Goal: Task Accomplishment & Management: Complete application form

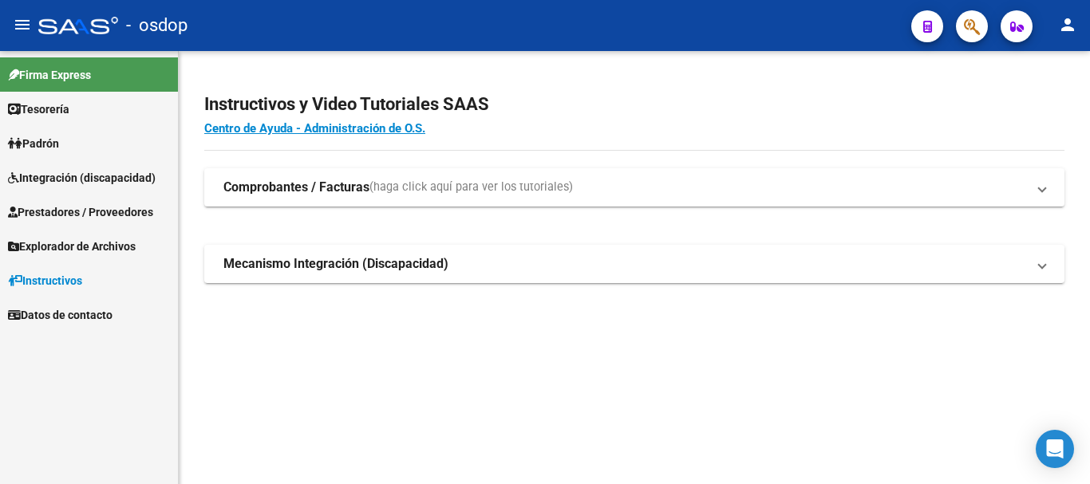
click at [85, 219] on span "Prestadores / Proveedores" at bounding box center [80, 212] width 145 height 18
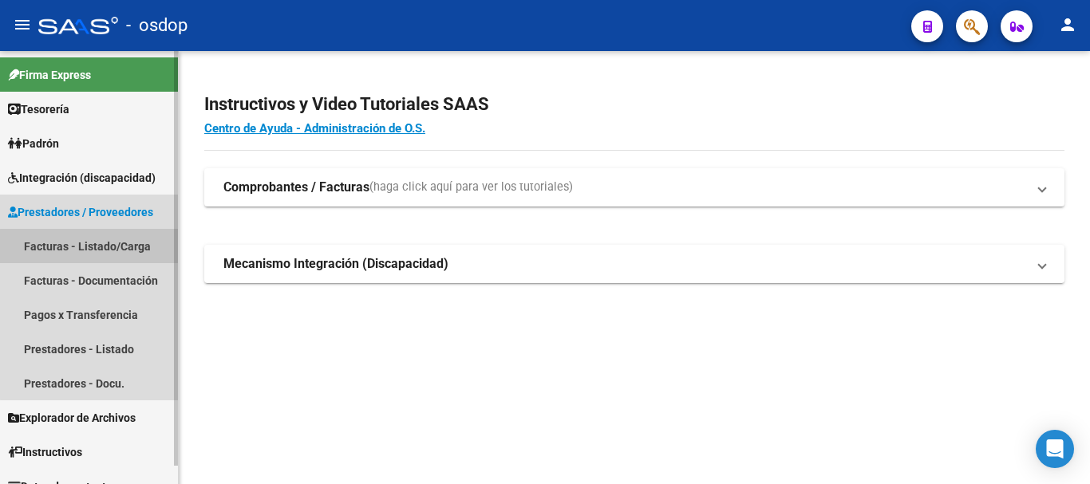
click at [96, 247] on link "Facturas - Listado/Carga" at bounding box center [89, 246] width 178 height 34
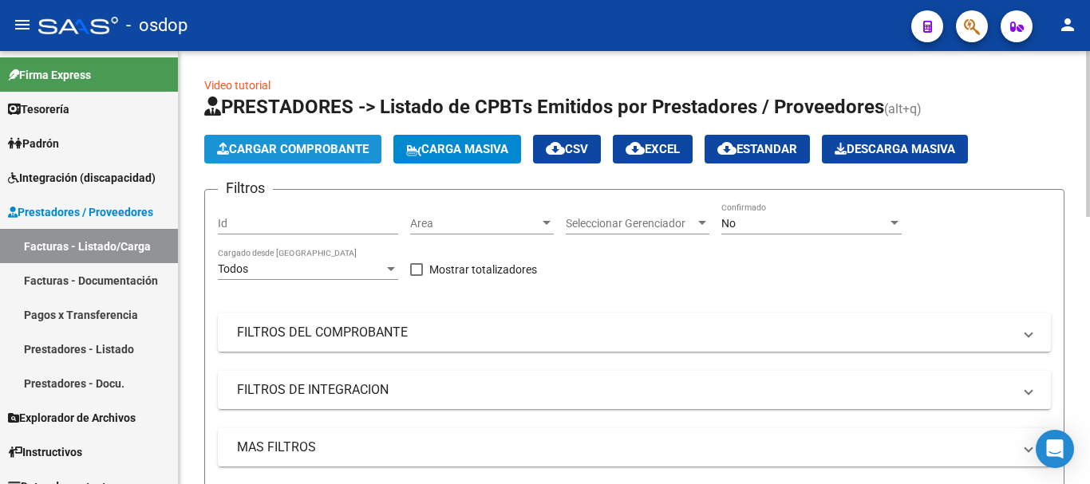
click at [318, 151] on span "Cargar Comprobante" at bounding box center [293, 149] width 152 height 14
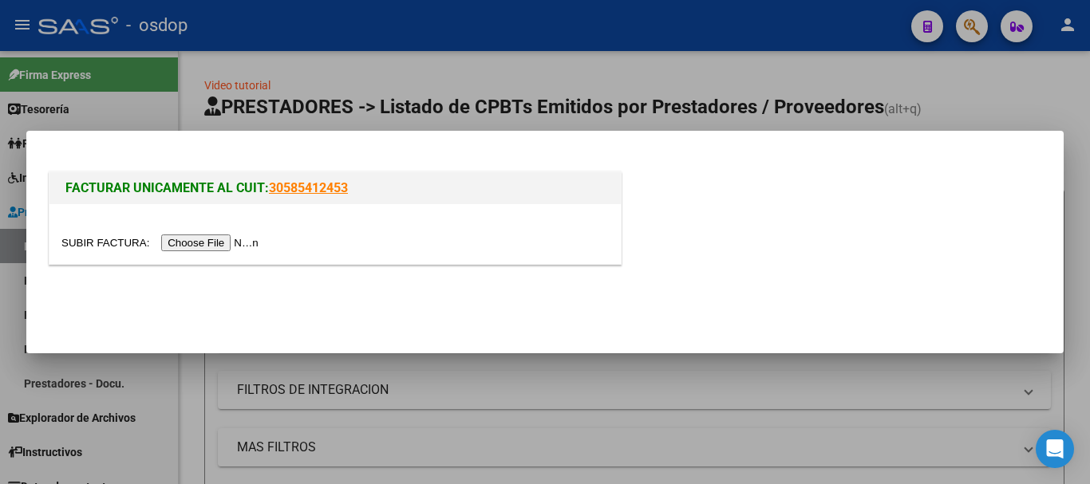
click at [219, 241] on input "file" at bounding box center [162, 243] width 202 height 17
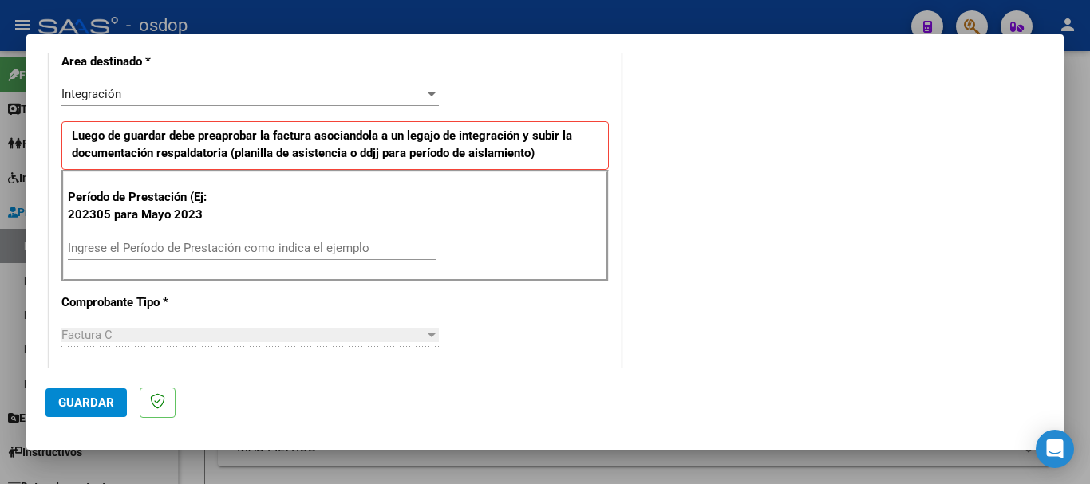
scroll to position [399, 0]
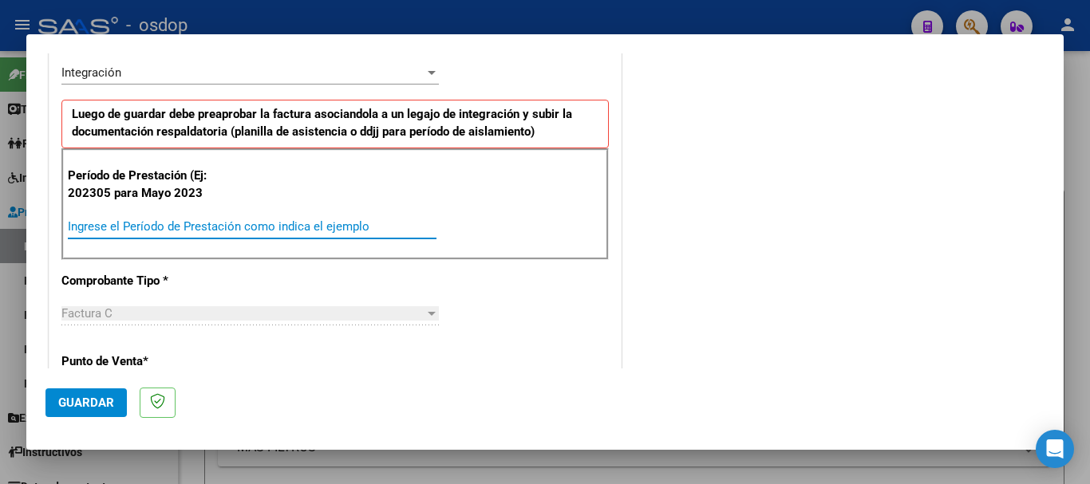
click at [190, 220] on input "Ingrese el Período de Prestación como indica el ejemplo" at bounding box center [252, 226] width 369 height 14
type input "202507"
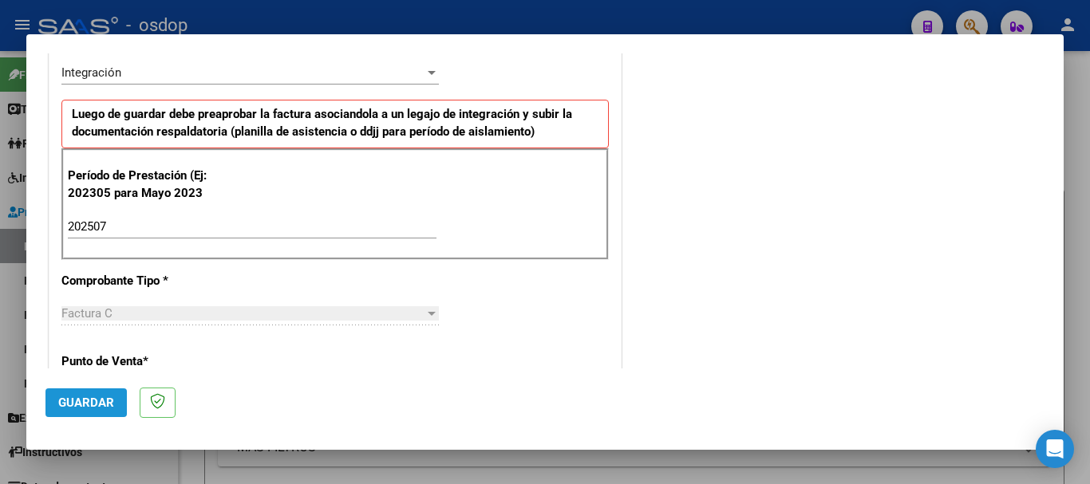
click at [106, 399] on span "Guardar" at bounding box center [86, 403] width 56 height 14
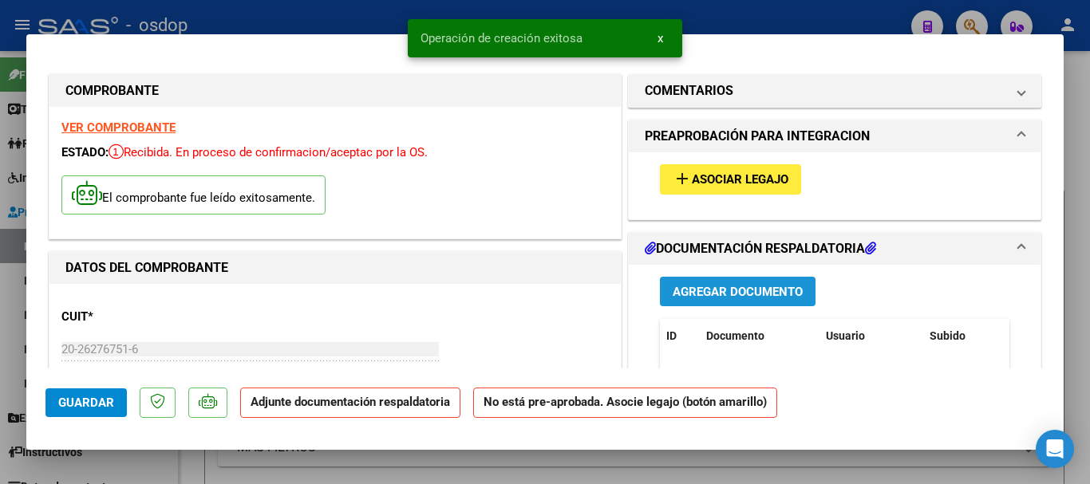
click at [732, 287] on span "Agregar Documento" at bounding box center [738, 292] width 130 height 14
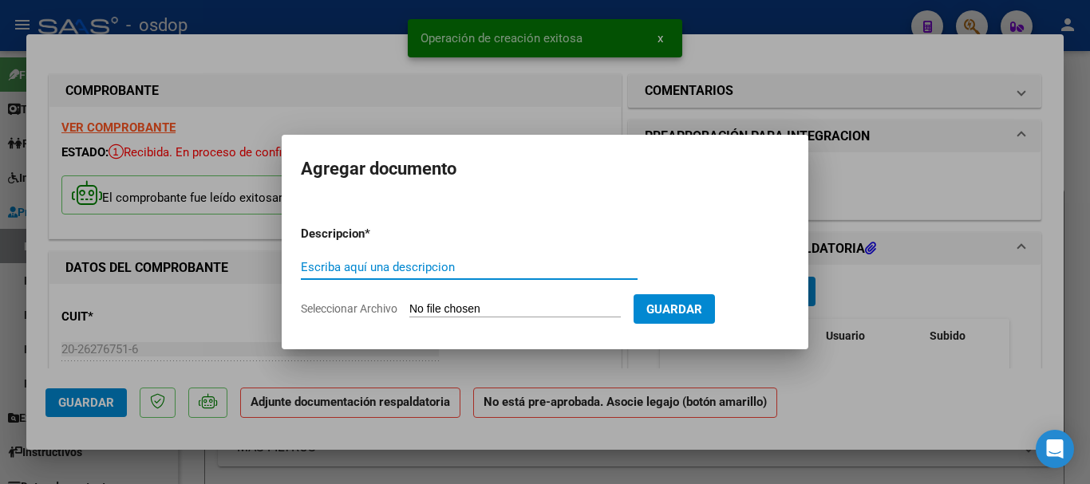
click at [511, 270] on input "Escriba aquí una descripcion" at bounding box center [469, 267] width 337 height 14
paste input "ERGUI 537 - [PERSON_NAME] - JUN - FAC"
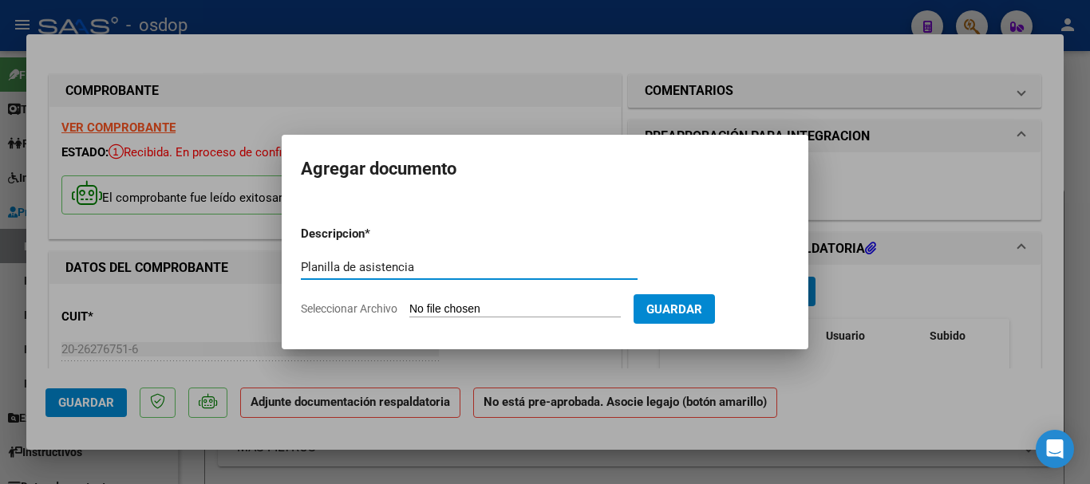
type input "Planilla de asistencia"
click at [502, 308] on input "Seleccionar Archivo" at bounding box center [514, 309] width 211 height 15
type input "C:\fakepath\[PERSON_NAME] 359 - [PERSON_NAME] - [DATE] - ASIS.pdf"
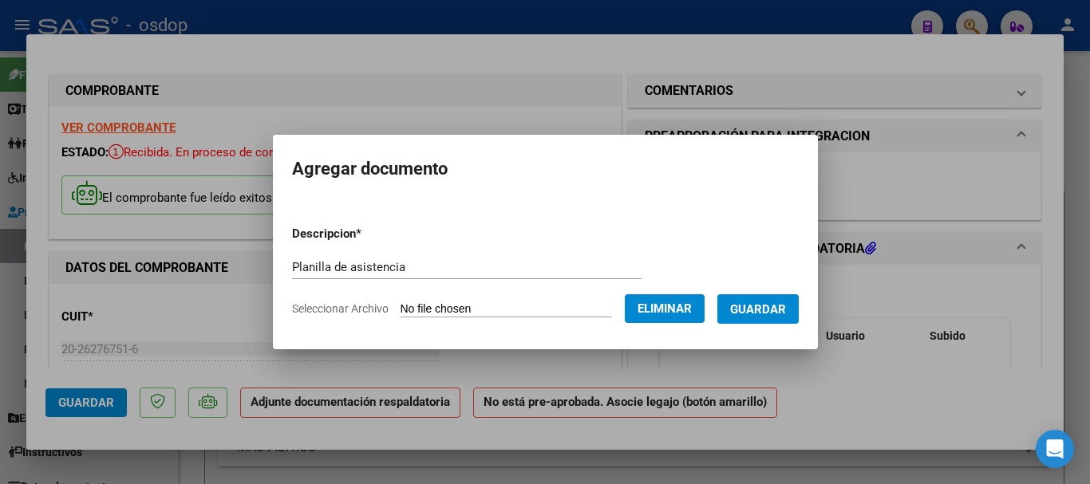
click at [790, 317] on button "Guardar" at bounding box center [757, 309] width 81 height 30
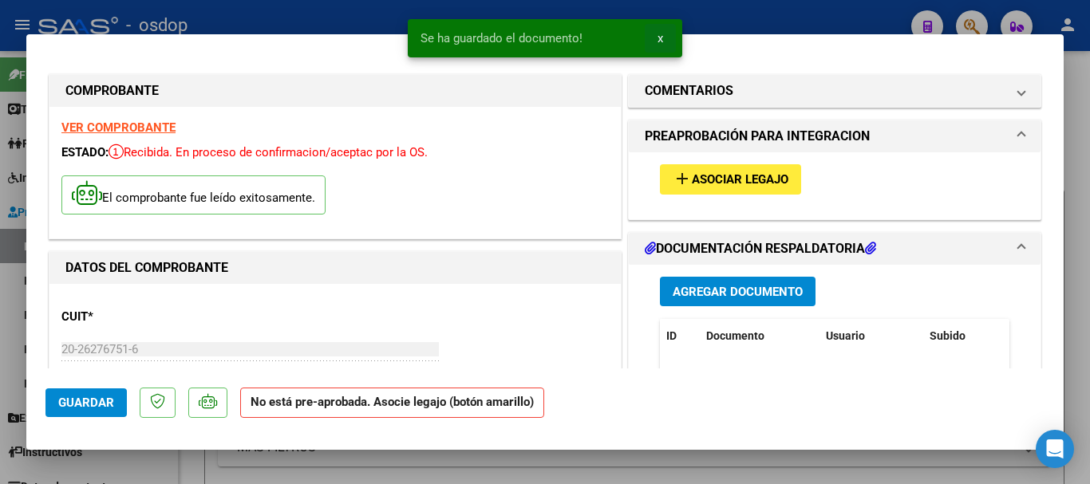
click at [661, 39] on span "x" at bounding box center [660, 38] width 6 height 14
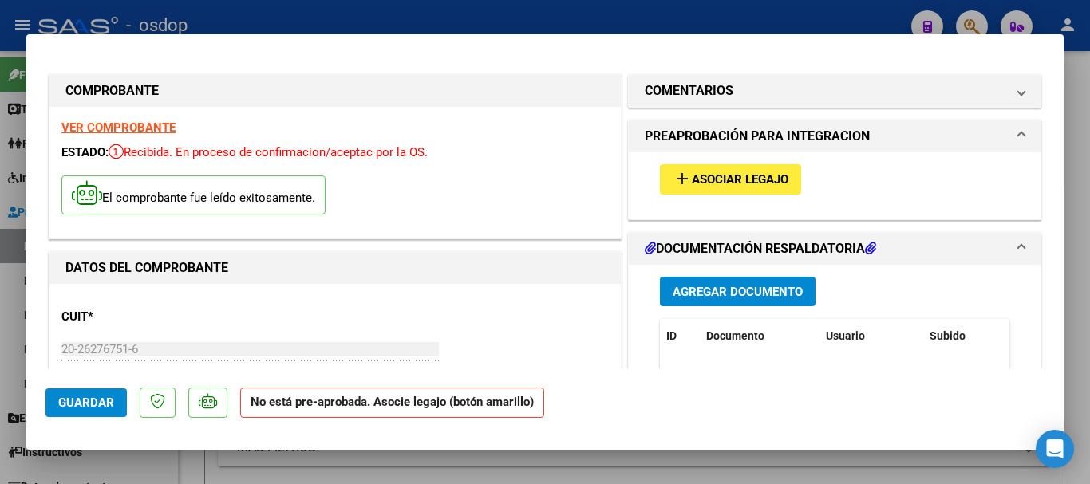
click at [732, 177] on span "Asociar Legajo" at bounding box center [740, 180] width 97 height 14
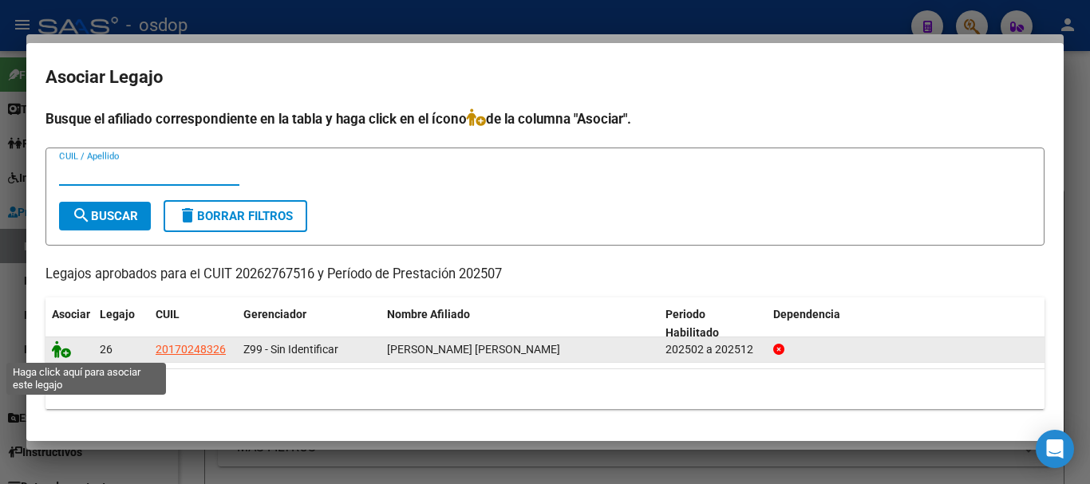
click at [57, 354] on icon at bounding box center [61, 350] width 19 height 18
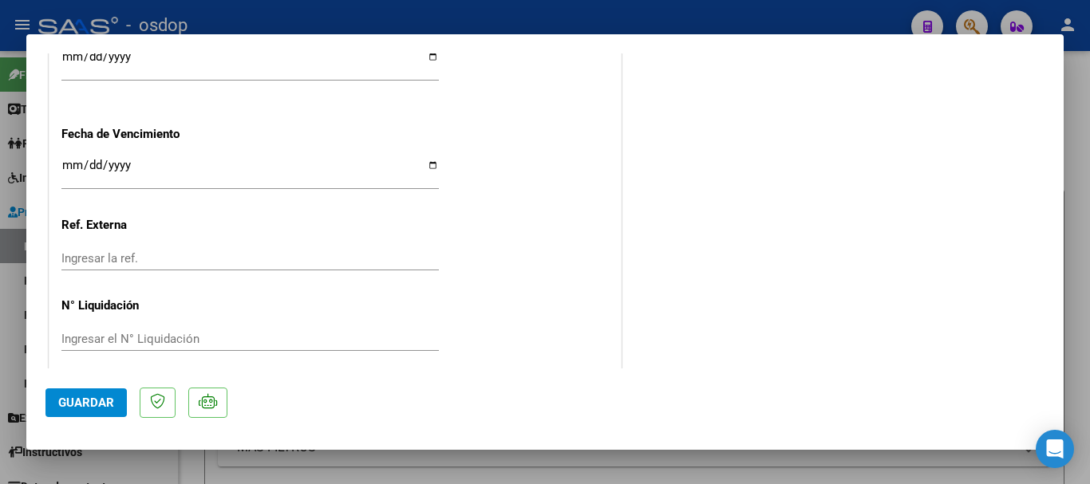
scroll to position [1204, 0]
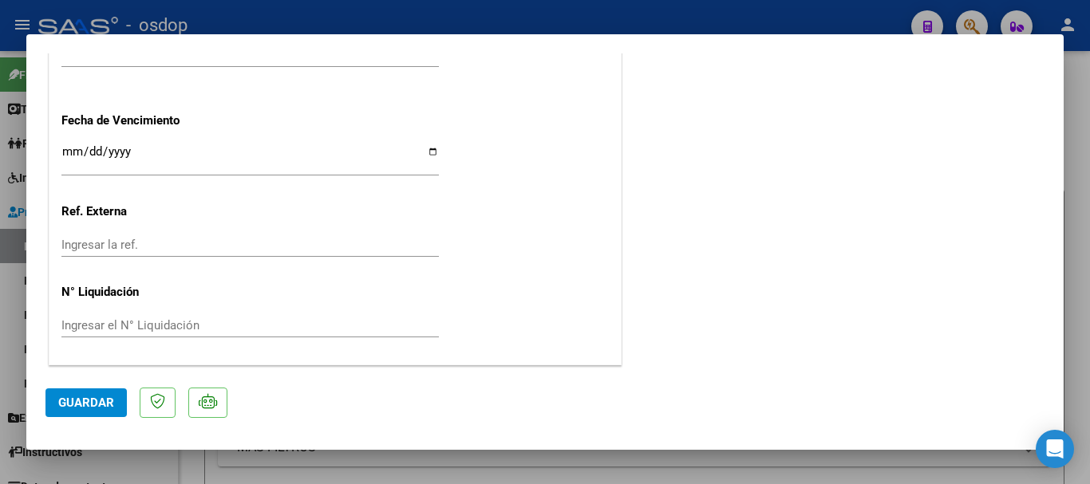
click at [75, 404] on span "Guardar" at bounding box center [86, 403] width 56 height 14
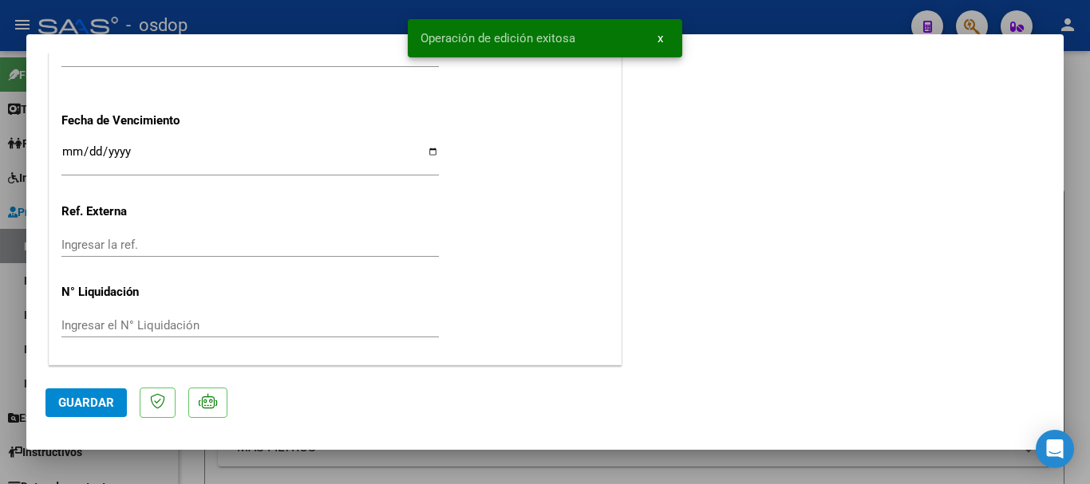
click at [658, 37] on span "x" at bounding box center [660, 38] width 6 height 14
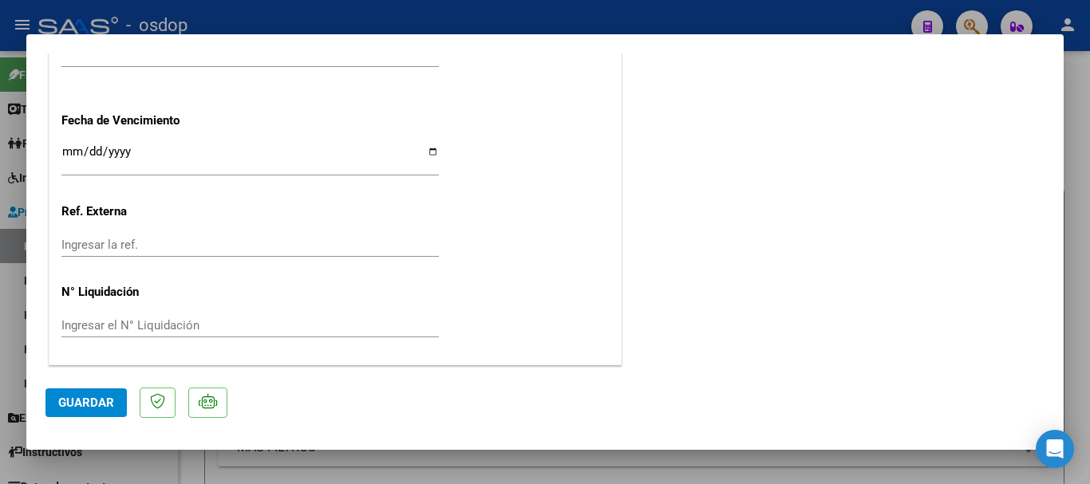
click at [726, 18] on div at bounding box center [545, 242] width 1090 height 484
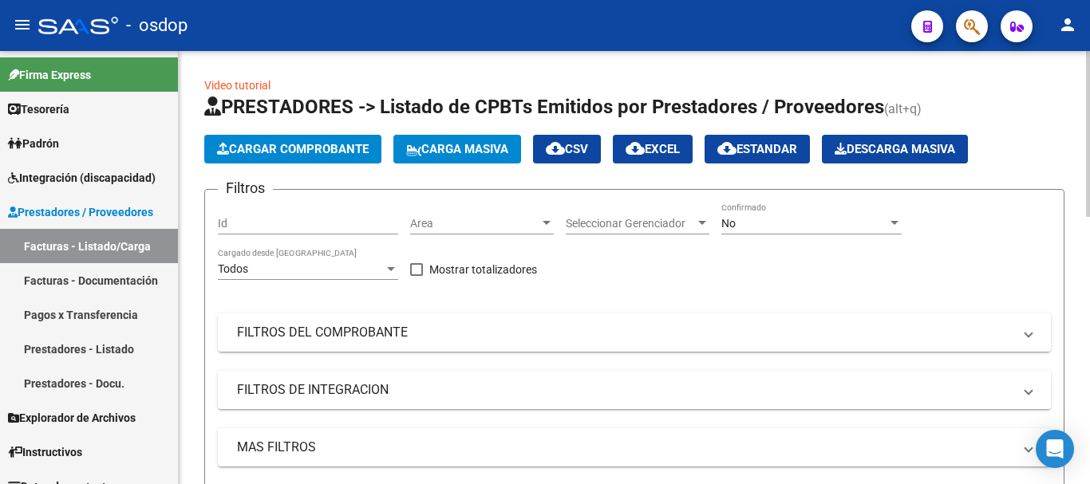
click at [308, 154] on span "Cargar Comprobante" at bounding box center [293, 149] width 152 height 14
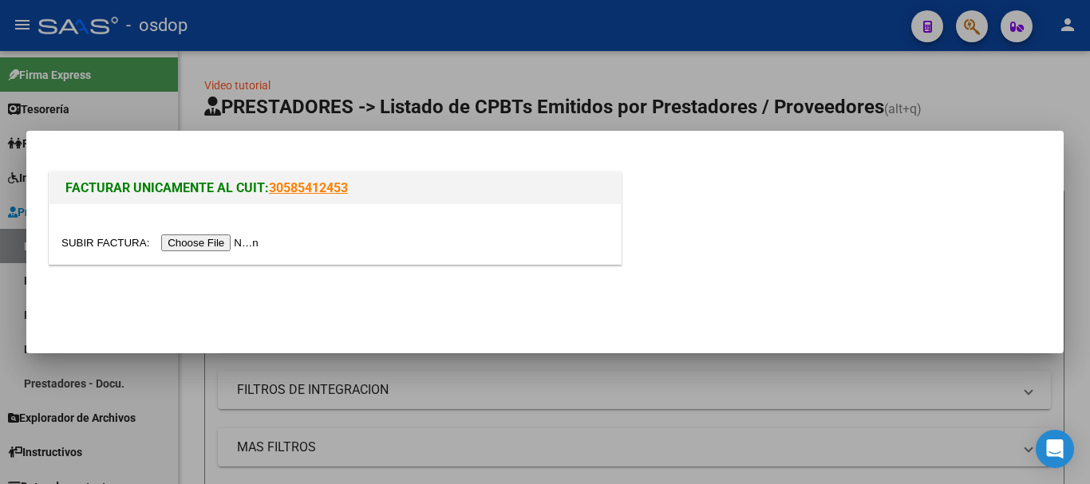
click at [217, 243] on input "file" at bounding box center [162, 243] width 202 height 17
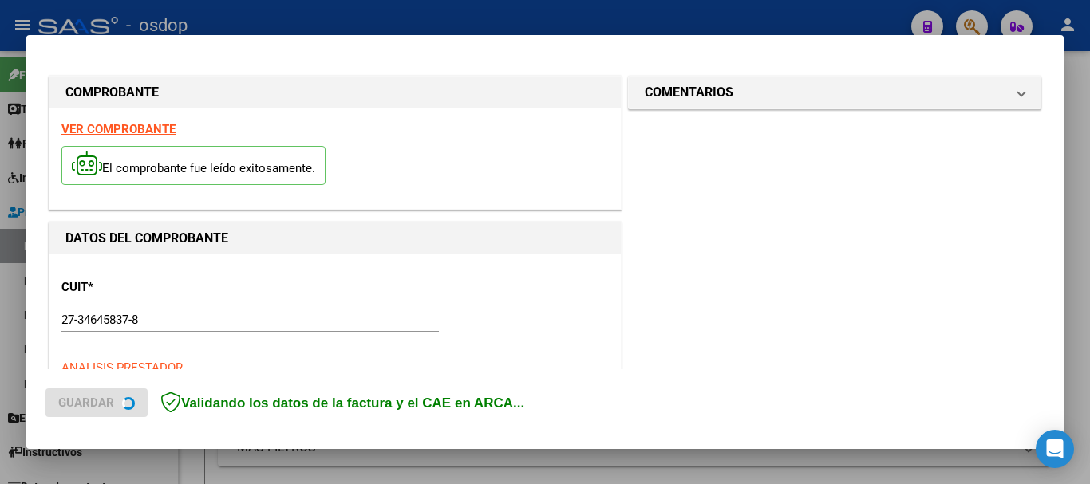
scroll to position [399, 0]
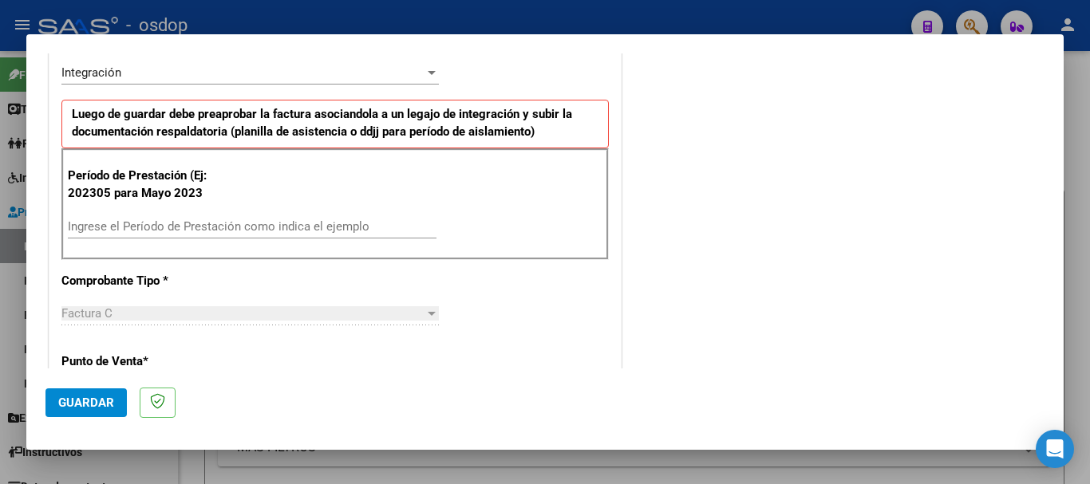
click at [158, 231] on input "Ingrese el Período de Prestación como indica el ejemplo" at bounding box center [252, 226] width 369 height 14
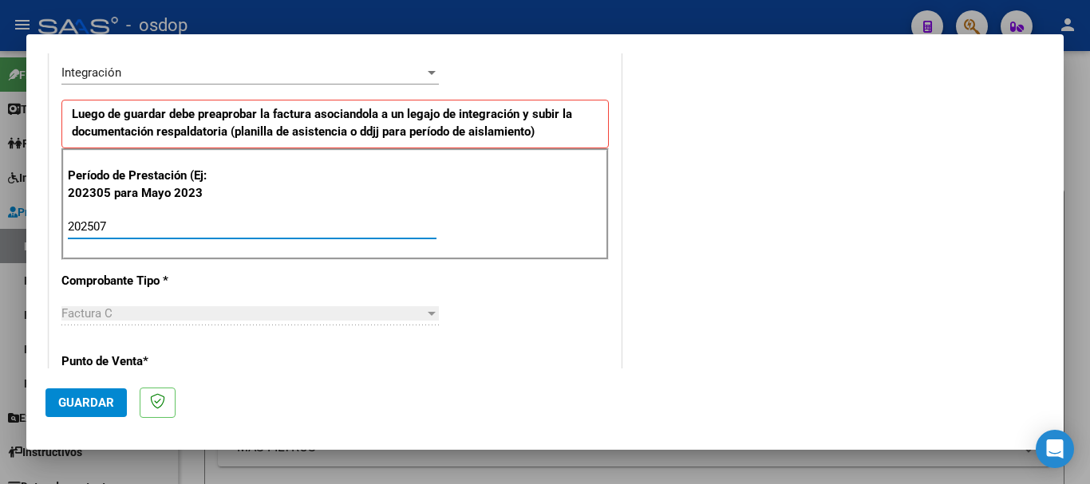
type input "202507"
click at [87, 406] on span "Guardar" at bounding box center [86, 403] width 56 height 14
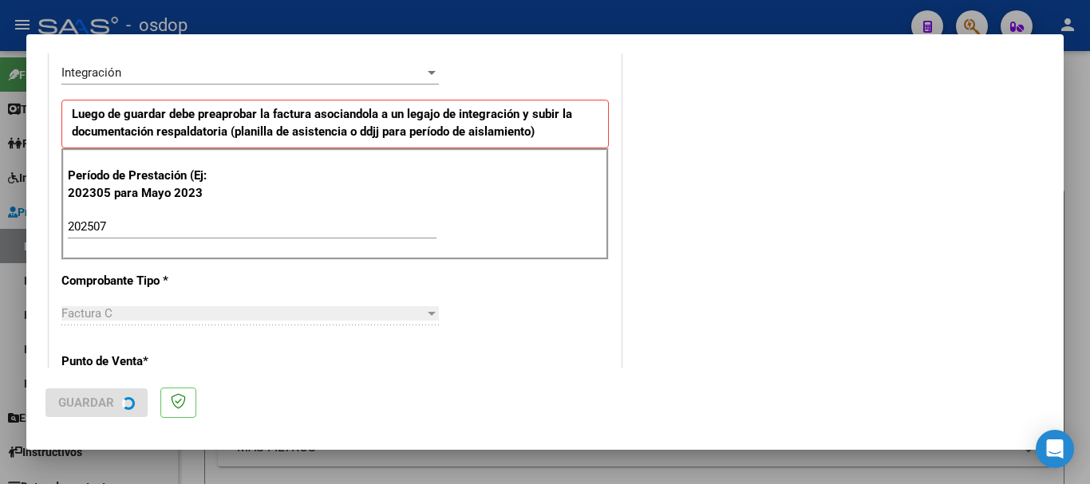
scroll to position [0, 0]
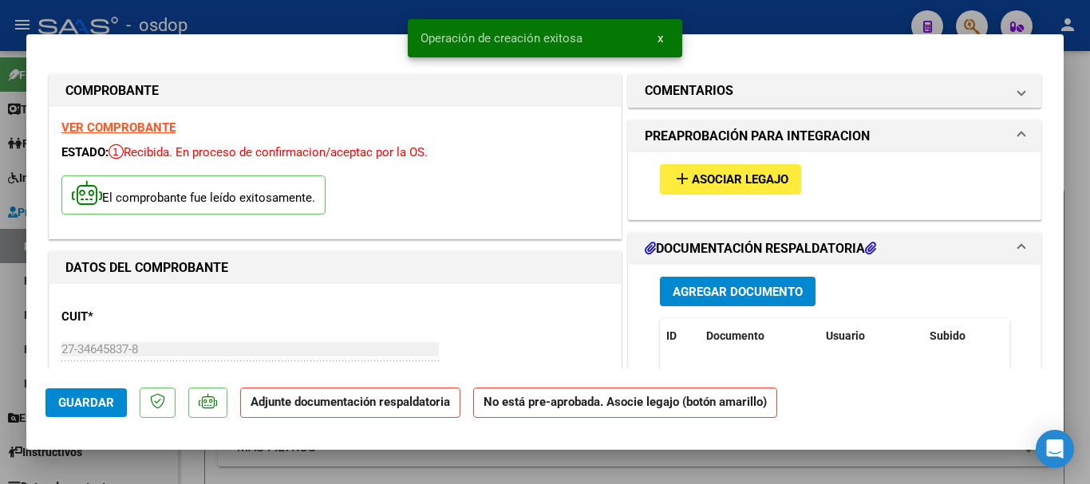
click at [734, 288] on span "Agregar Documento" at bounding box center [738, 292] width 130 height 14
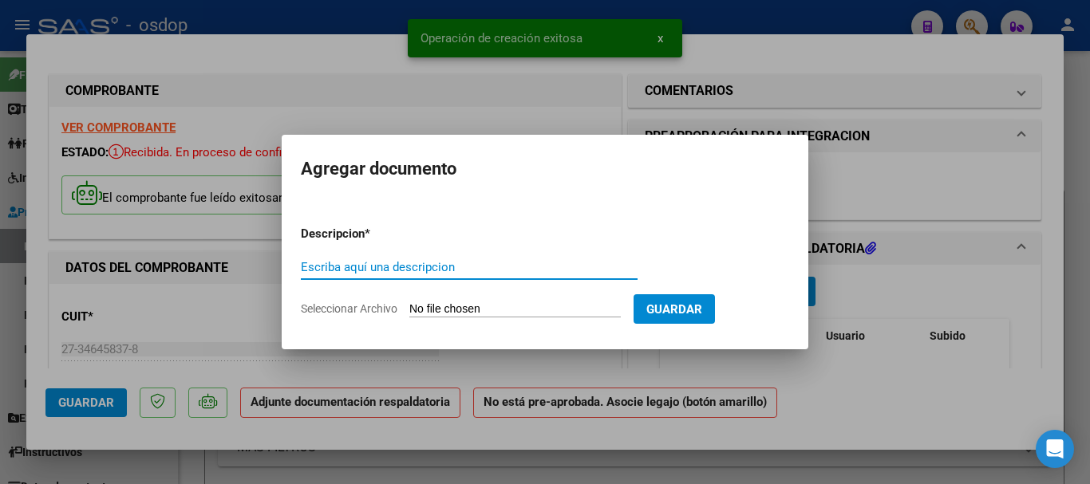
paste input "Planilla de asistencia"
type input "Planilla de asistencia"
click at [487, 312] on input "Seleccionar Archivo" at bounding box center [514, 309] width 211 height 15
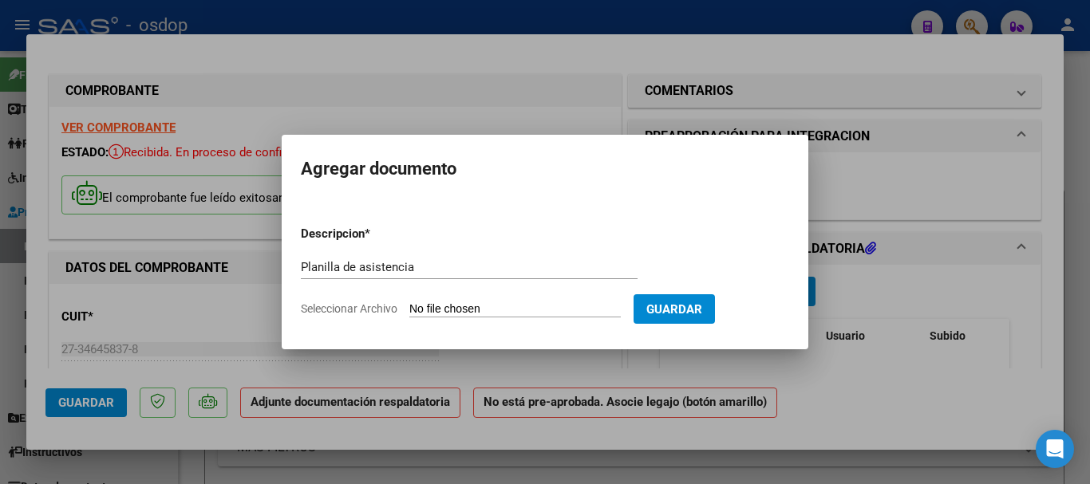
type input "C:\fakepath\ERGUI 538 - [PERSON_NAME] - [DATE] - ASIS.pdf"
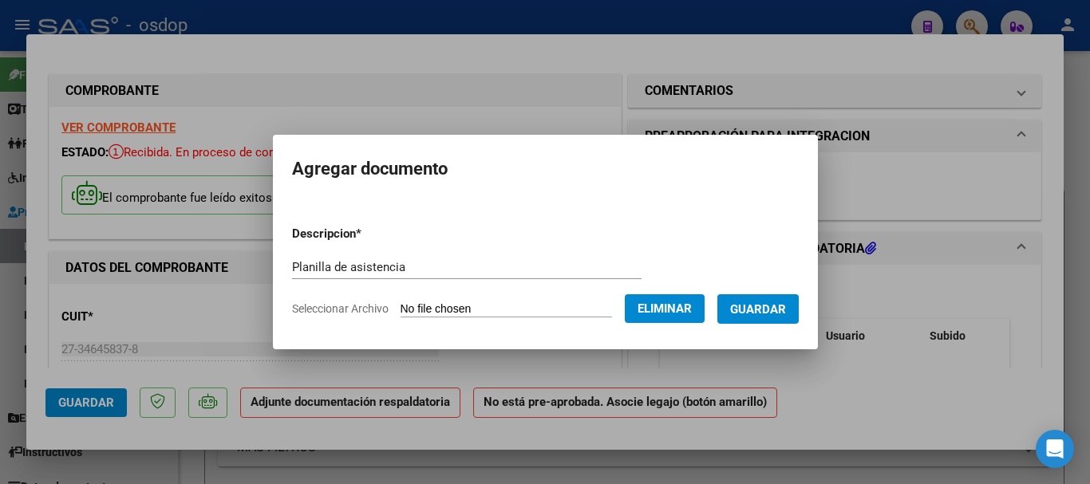
click at [769, 310] on span "Guardar" at bounding box center [758, 309] width 56 height 14
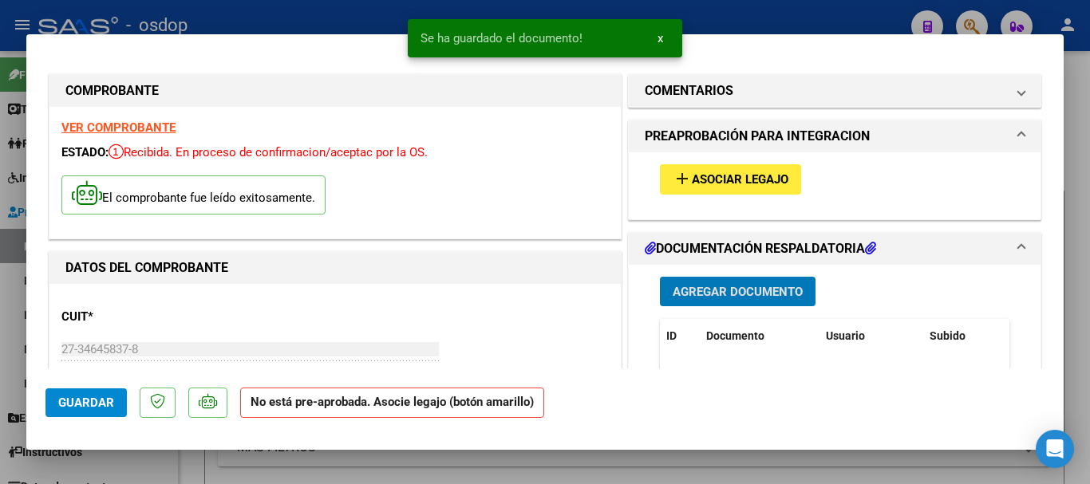
click at [657, 32] on span "x" at bounding box center [660, 38] width 6 height 14
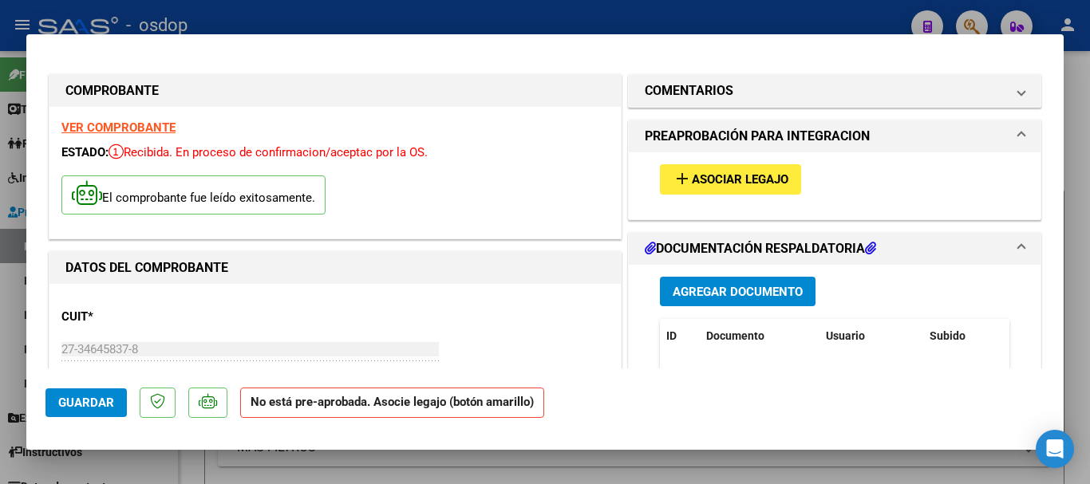
click at [736, 178] on span "Asociar Legajo" at bounding box center [740, 180] width 97 height 14
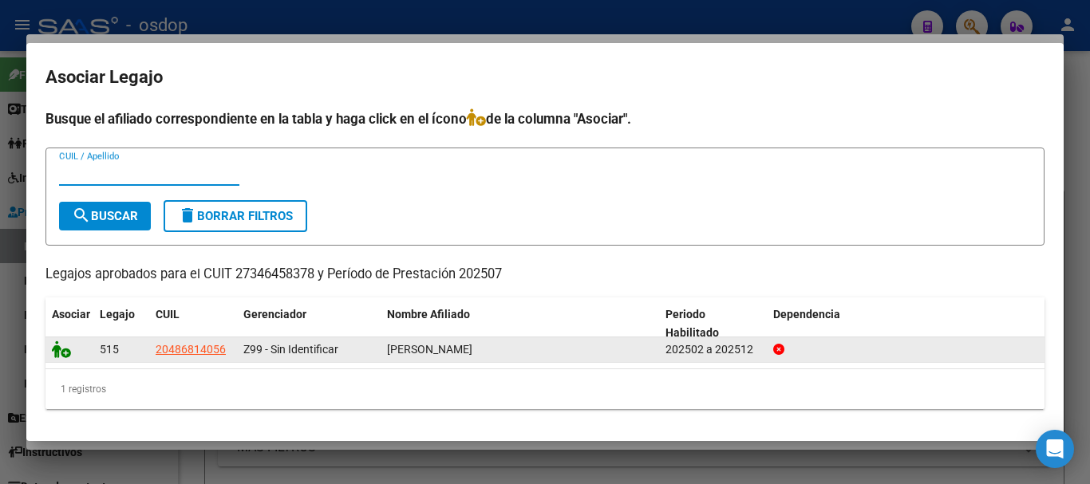
click at [57, 349] on icon at bounding box center [61, 350] width 19 height 18
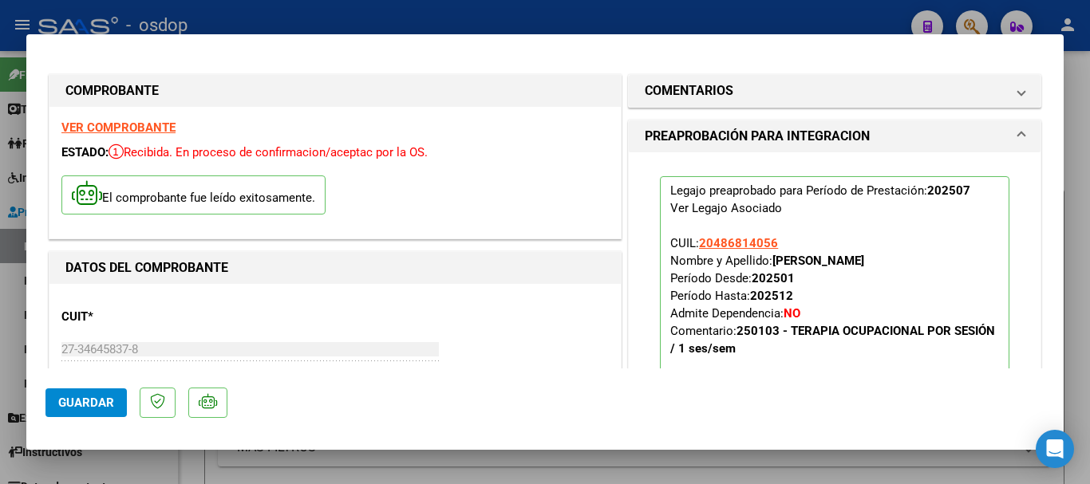
click at [102, 400] on span "Guardar" at bounding box center [86, 403] width 56 height 14
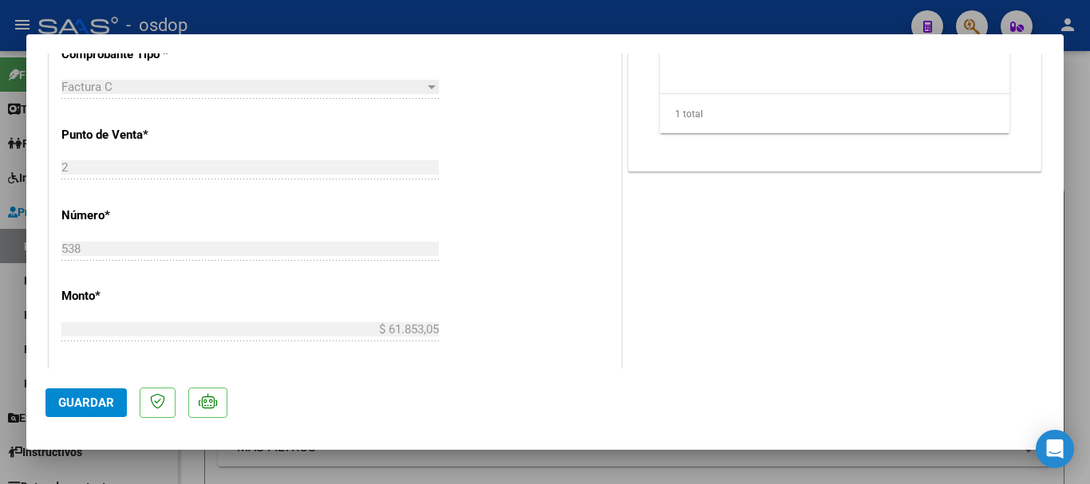
scroll to position [957, 0]
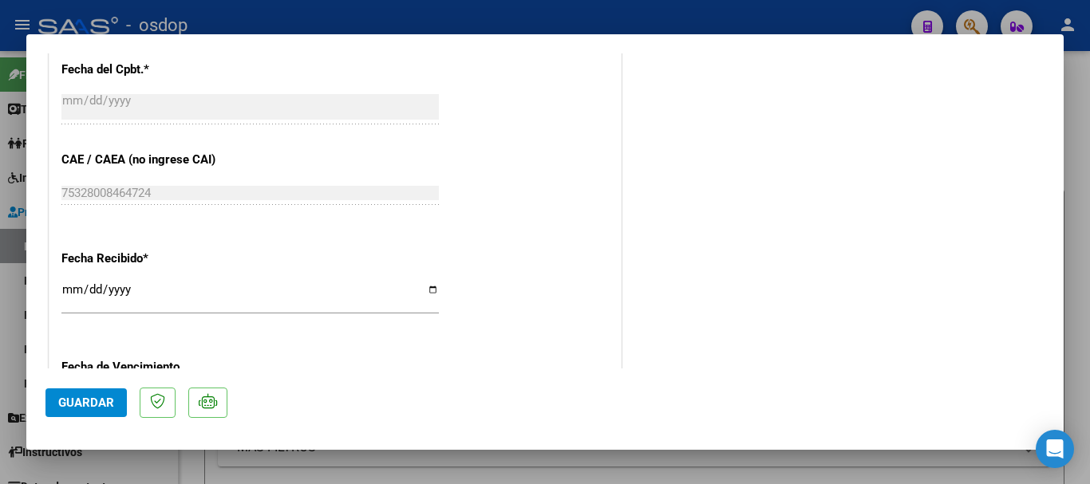
click at [677, 14] on div at bounding box center [545, 242] width 1090 height 484
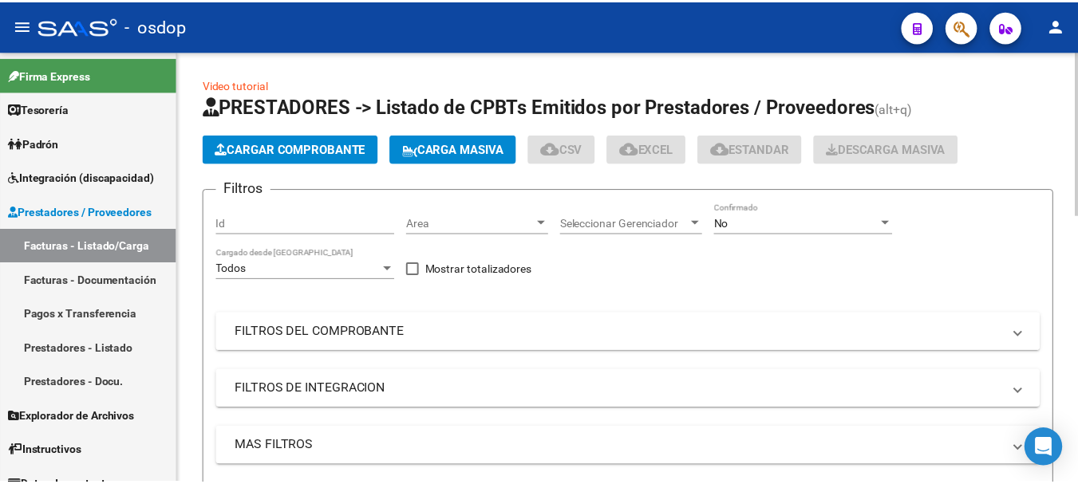
scroll to position [479, 0]
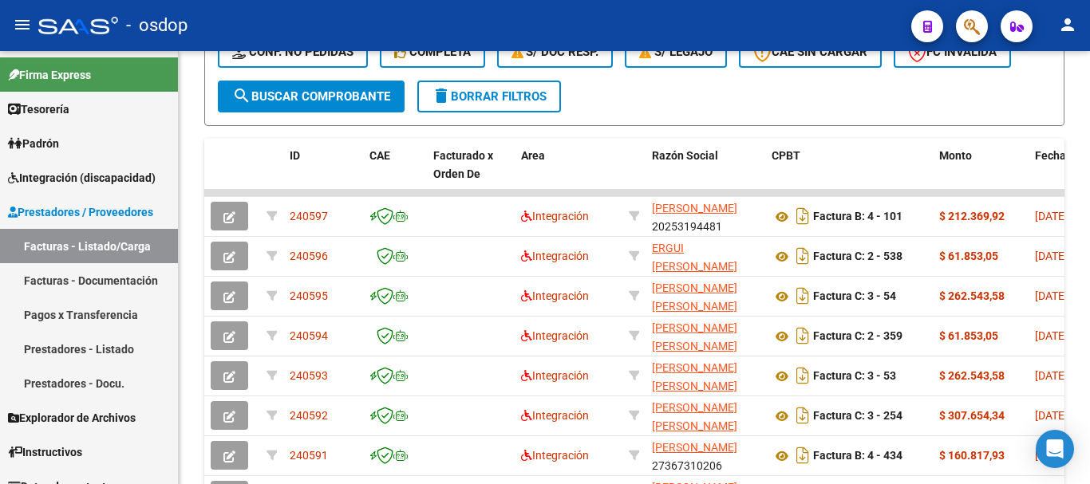
click at [1080, 22] on button "person" at bounding box center [1068, 26] width 32 height 32
click at [1053, 105] on button "exit_to_app Salir" at bounding box center [1034, 105] width 97 height 38
